Goal: Find specific page/section: Find specific page/section

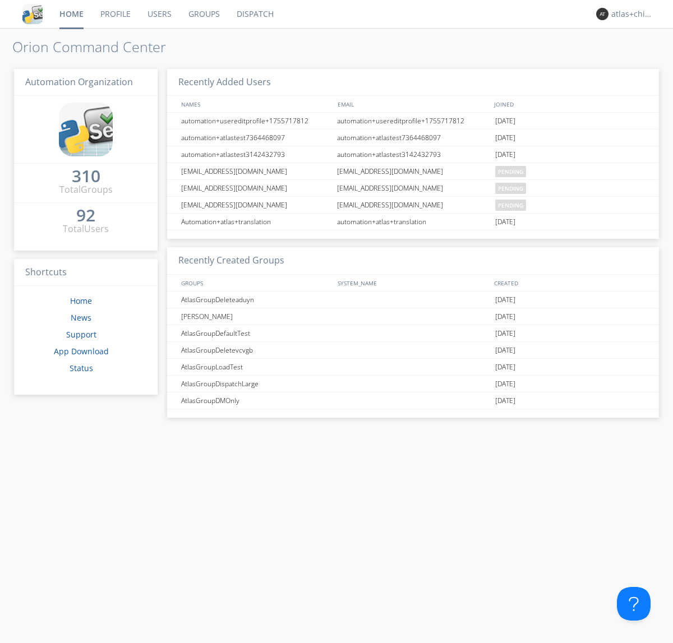
click at [254, 14] on link "Dispatch" at bounding box center [255, 14] width 54 height 28
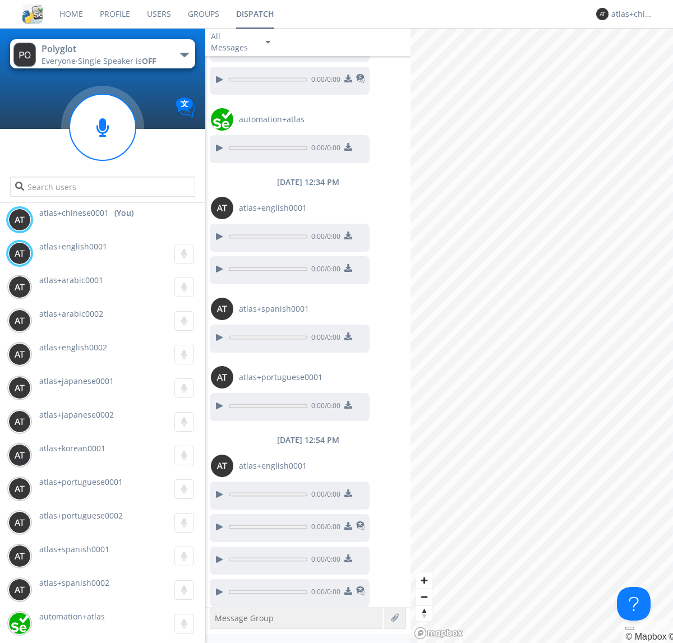
scroll to position [489, 0]
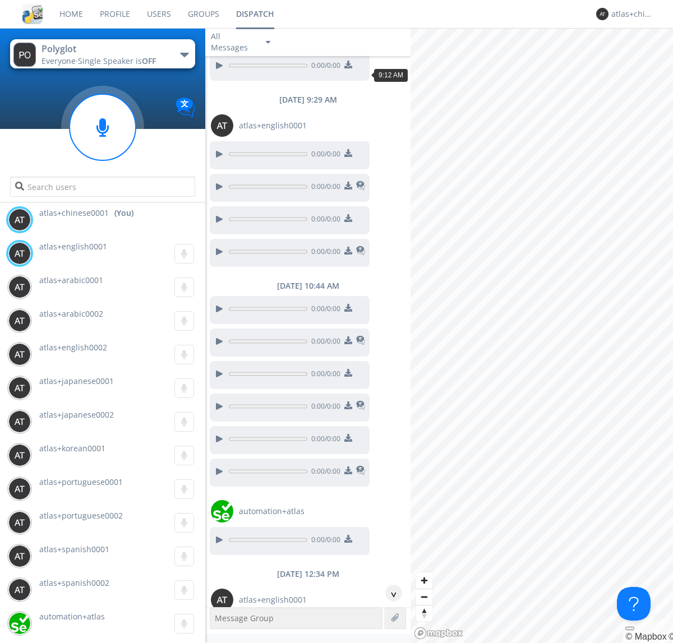
scroll to position [966, 0]
click at [389, 593] on div "^" at bounding box center [393, 593] width 17 height 17
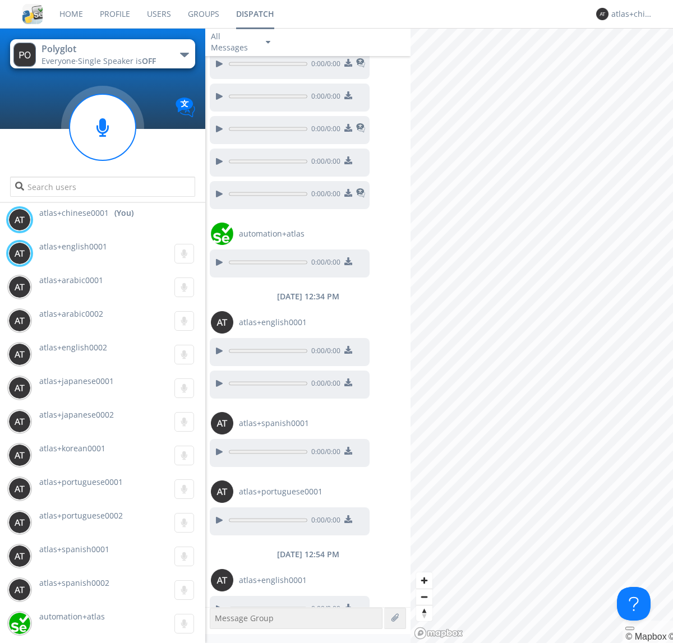
scroll to position [1371, 0]
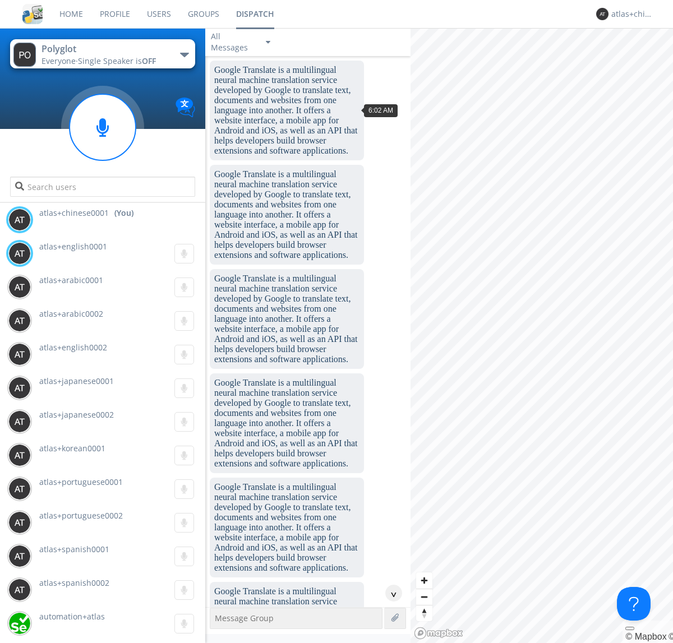
scroll to position [52, 0]
click at [389, 593] on div "^" at bounding box center [393, 593] width 17 height 17
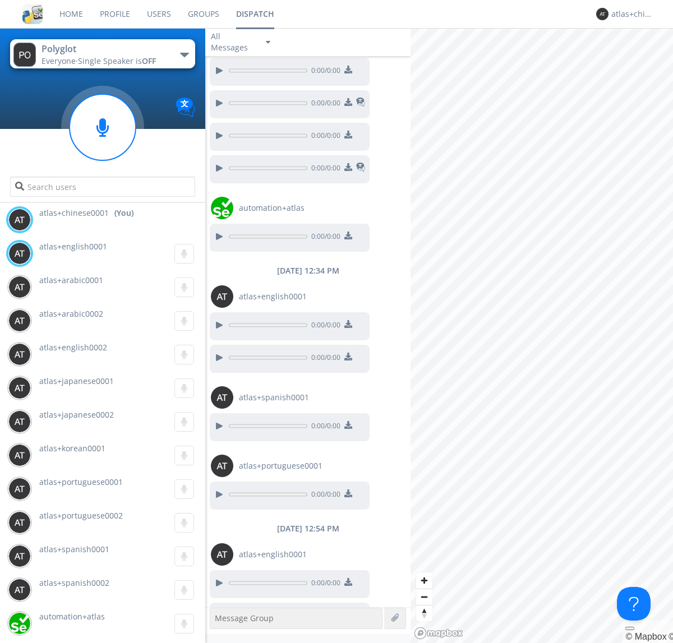
scroll to position [1337, 0]
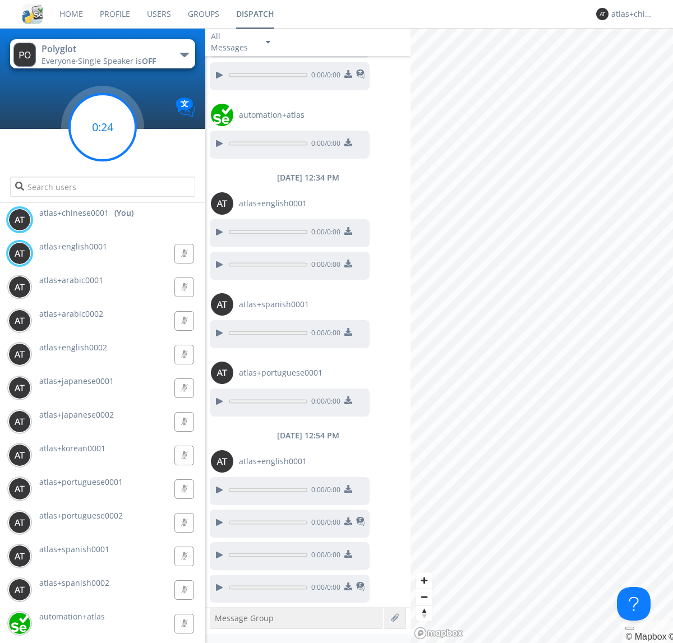
click at [103, 127] on g at bounding box center [103, 127] width 66 height 66
